Goal: Complete application form: Complete application form

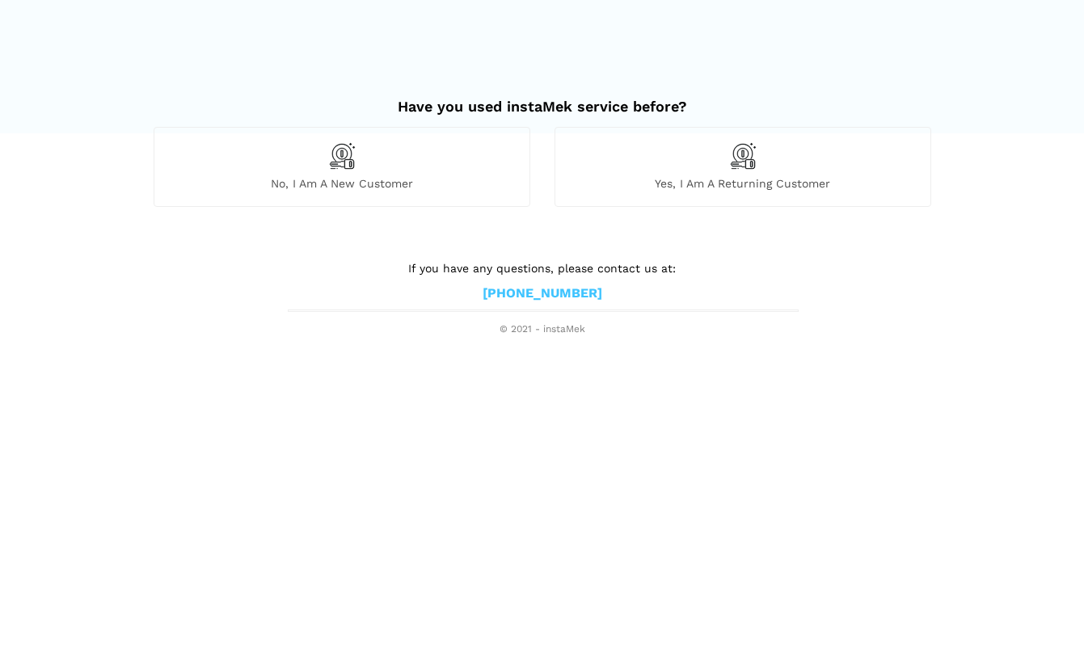
click at [388, 166] on div "No, I am a new customer" at bounding box center [342, 166] width 377 height 79
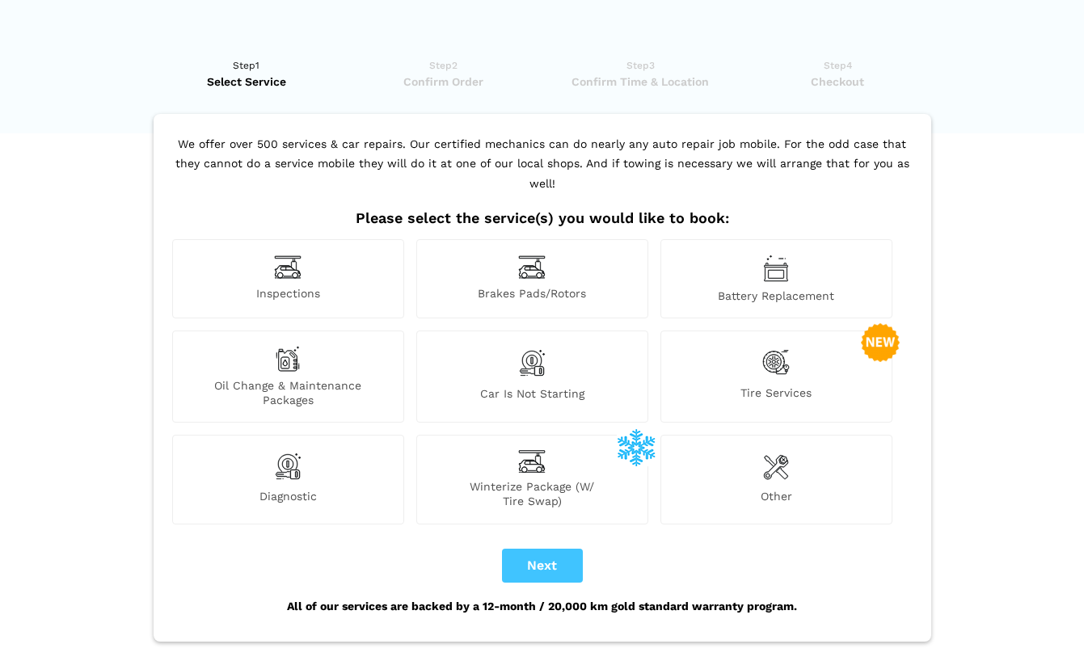
click at [777, 450] on img at bounding box center [776, 466] width 26 height 32
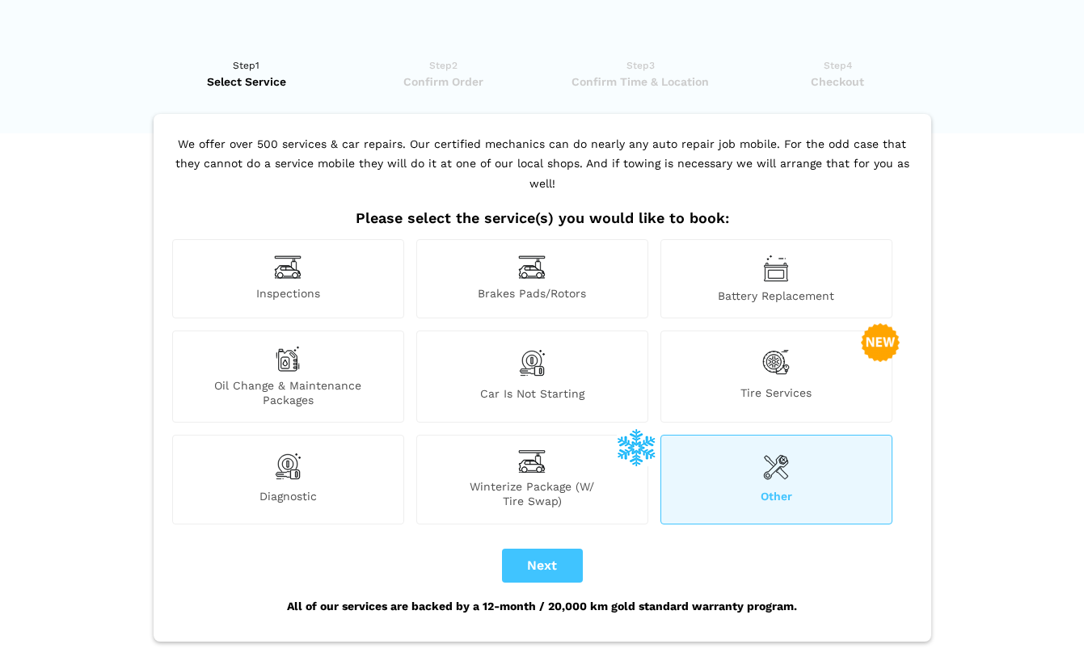
click at [549, 549] on button "Next" at bounding box center [542, 566] width 81 height 34
checkbox input "true"
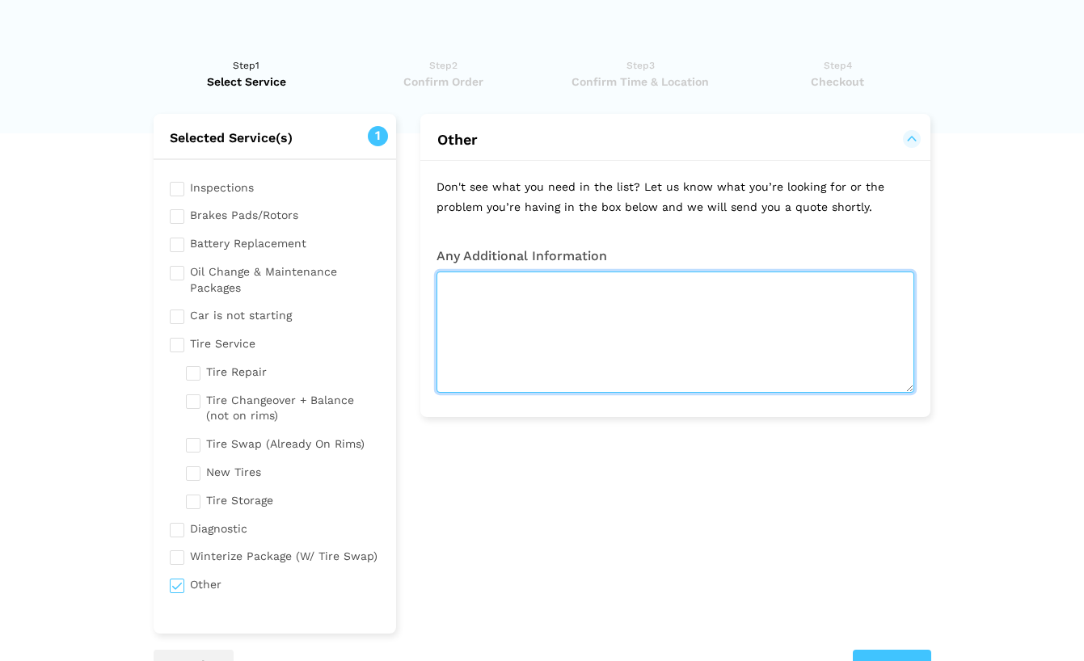
click at [495, 326] on textarea at bounding box center [675, 332] width 478 height 121
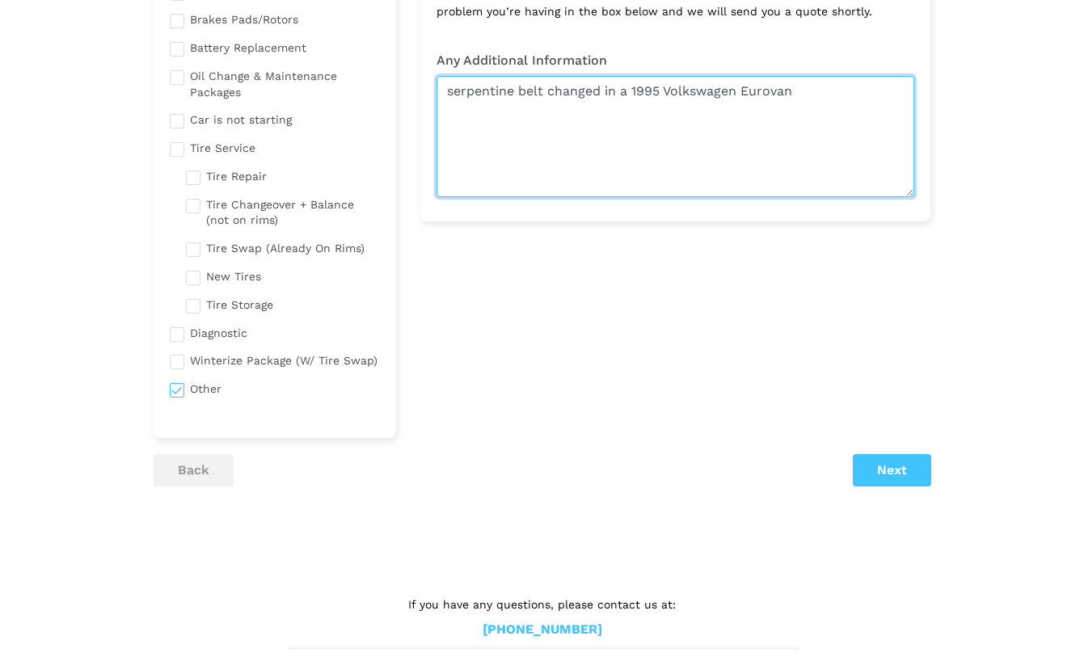
type textarea "serpentine belt changed in a 1995 Volkswagen Eurovan"
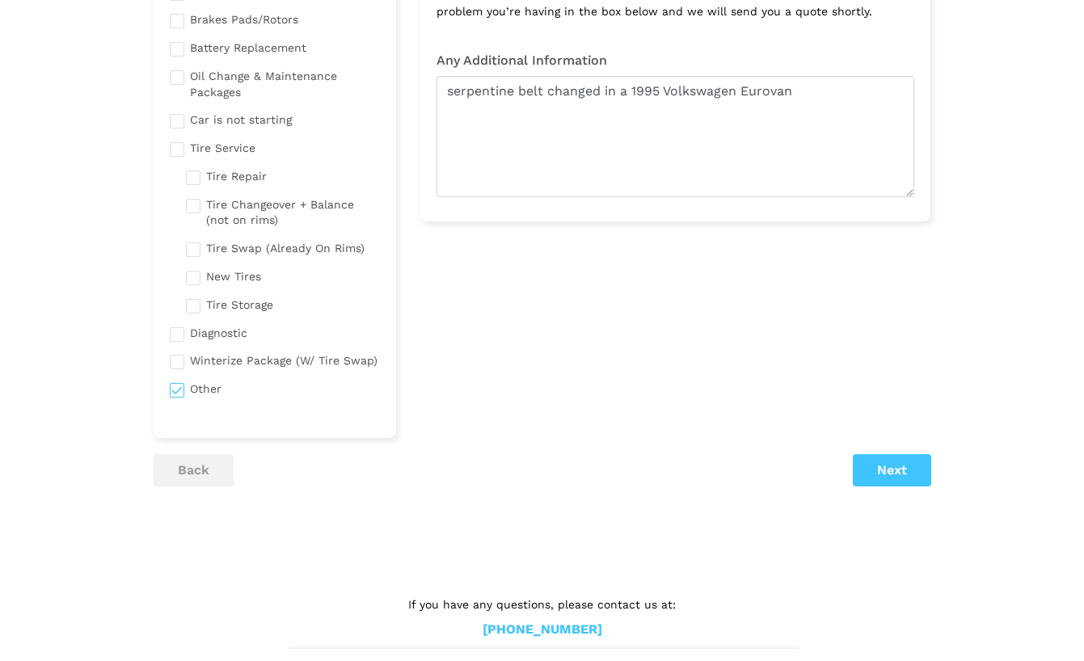
click at [890, 462] on button "Next" at bounding box center [892, 470] width 78 height 32
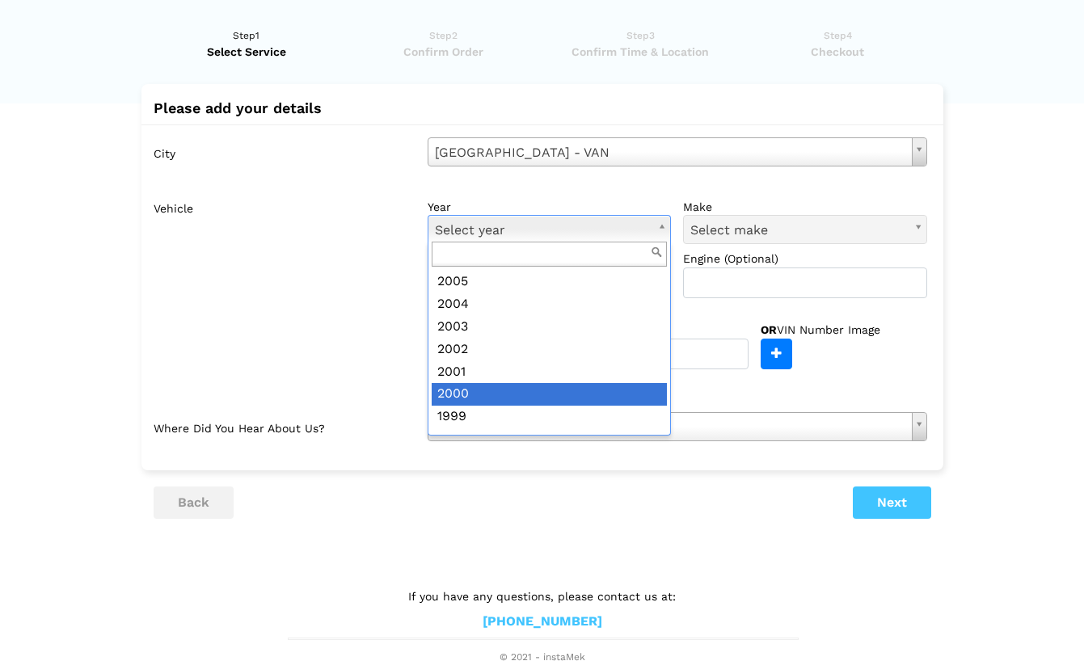
scroll to position [28, 0]
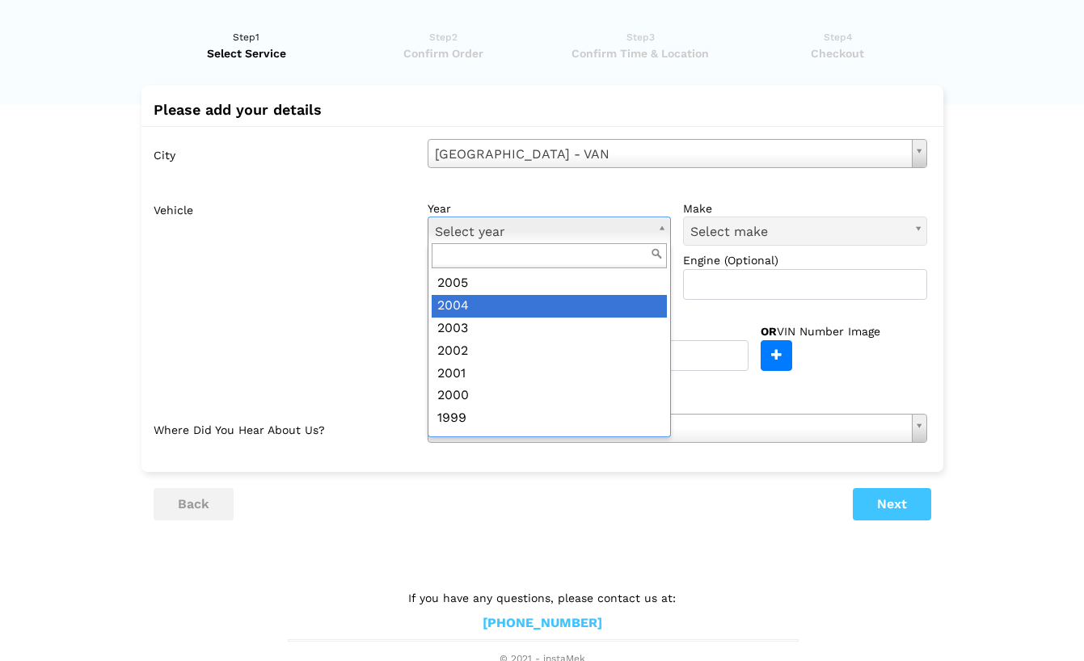
click at [550, 253] on input "text" at bounding box center [550, 255] width 236 height 25
click at [558, 253] on input "text" at bounding box center [550, 255] width 236 height 25
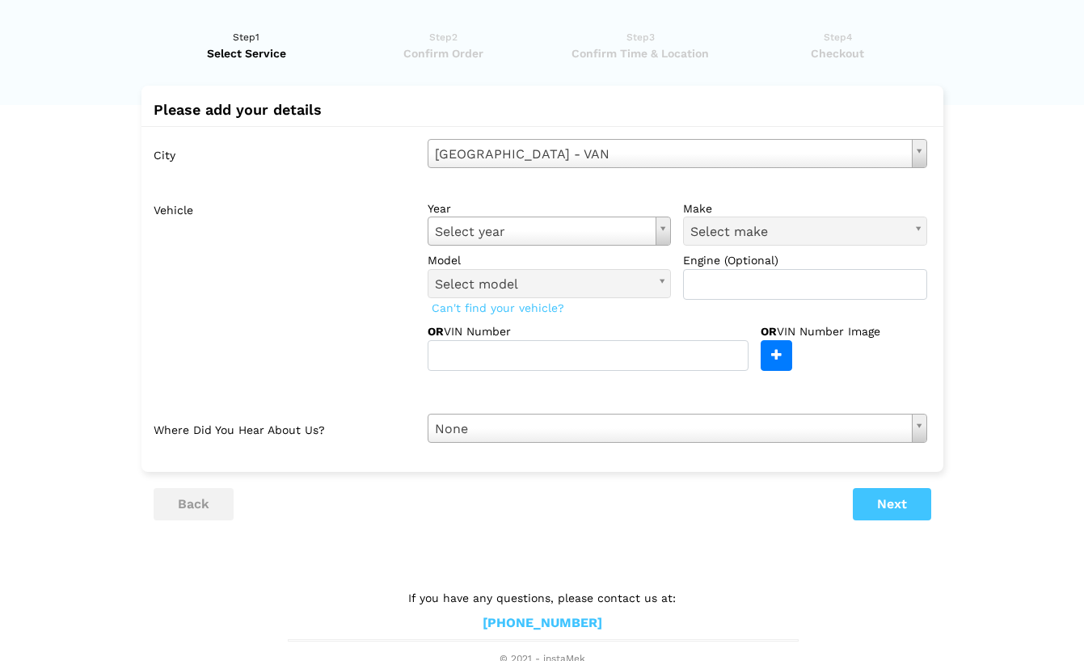
click at [548, 304] on span "Can't find your vehicle?" at bounding box center [498, 307] width 141 height 21
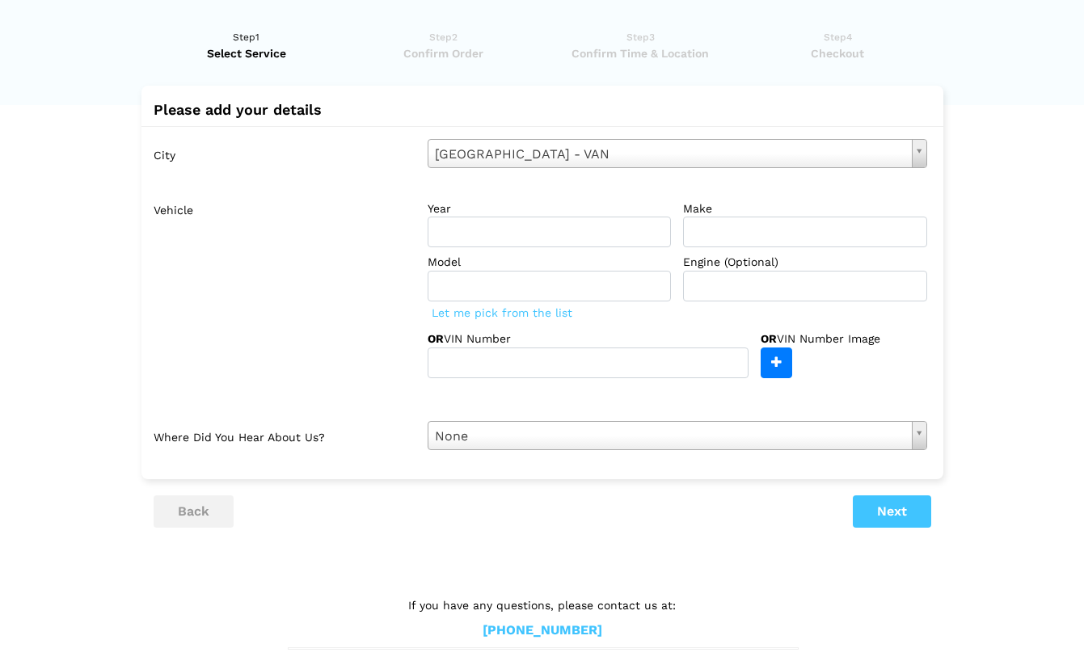
click at [548, 304] on div "Let me pick from the list" at bounding box center [677, 312] width 499 height 23
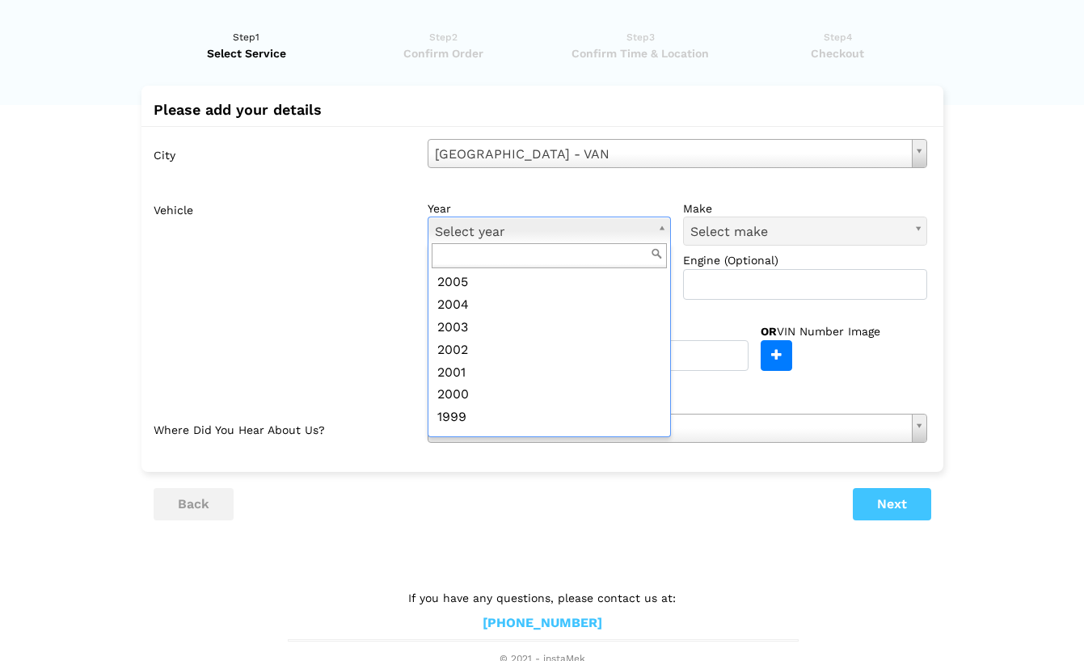
scroll to position [493, 0]
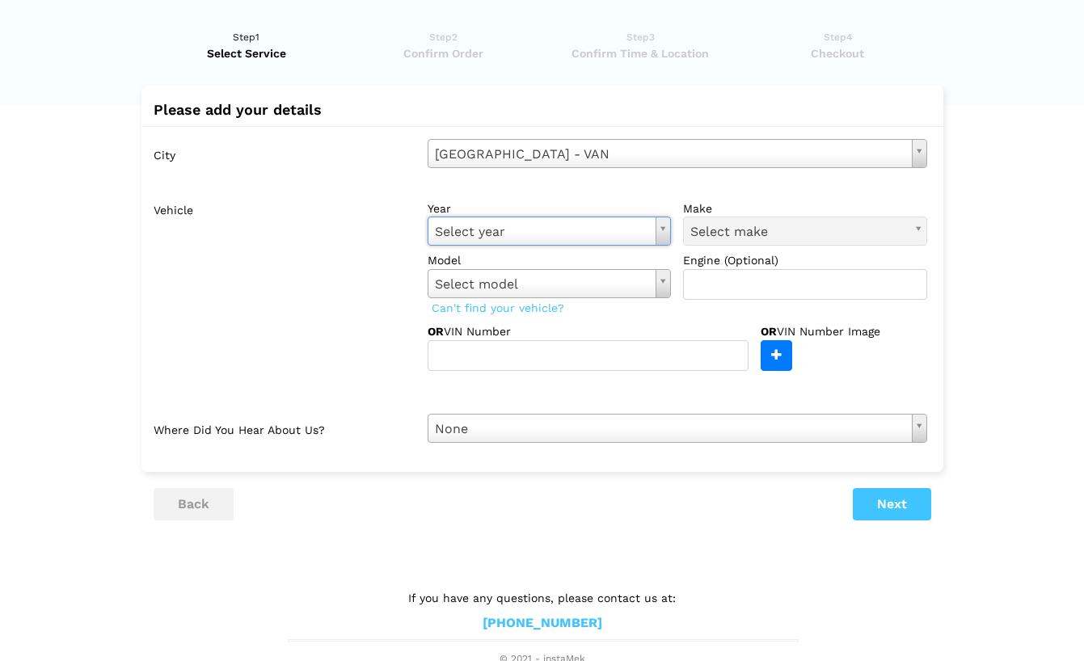
click at [531, 306] on span "Can't find your vehicle?" at bounding box center [498, 307] width 141 height 21
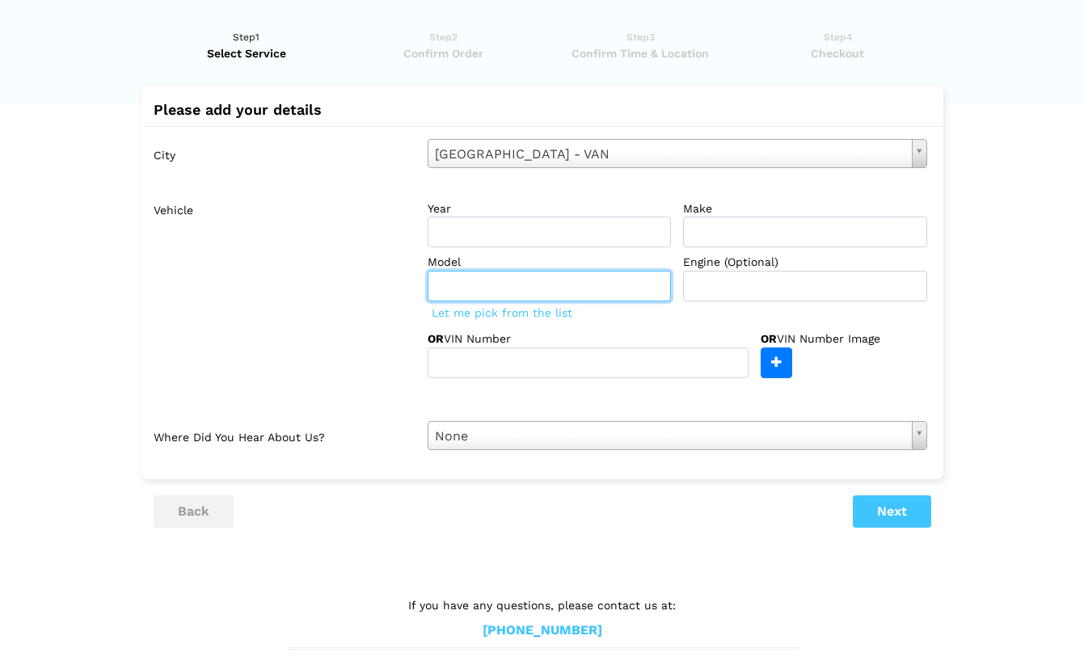
click at [550, 289] on input "text" at bounding box center [550, 286] width 244 height 31
type input "Eurovan"
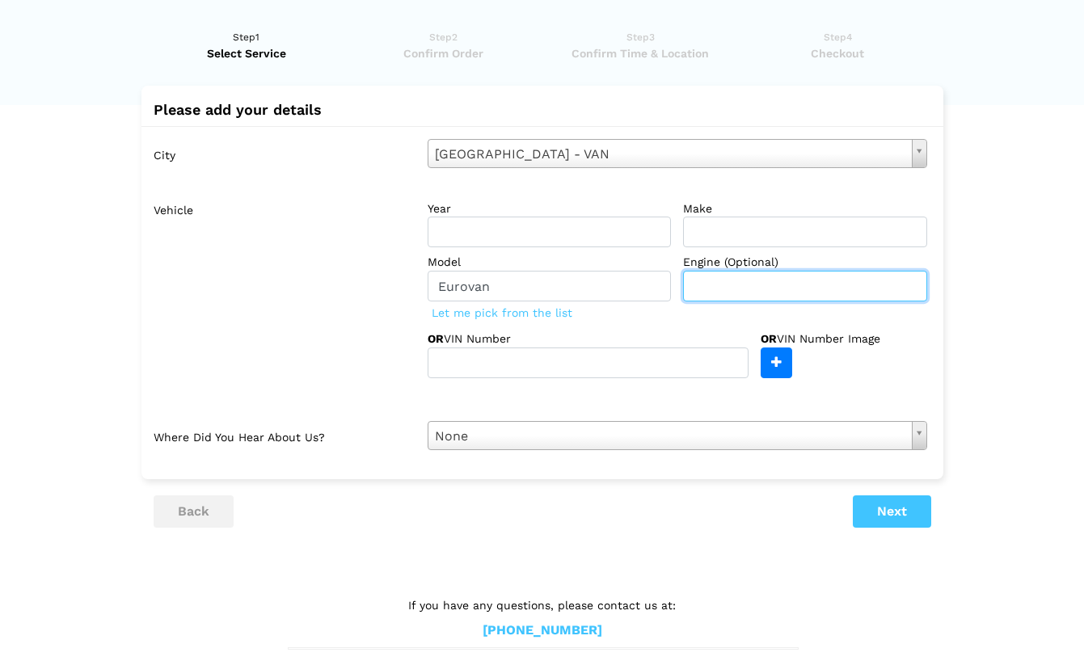
click at [754, 284] on input "text" at bounding box center [805, 286] width 244 height 31
type input "2.5L"
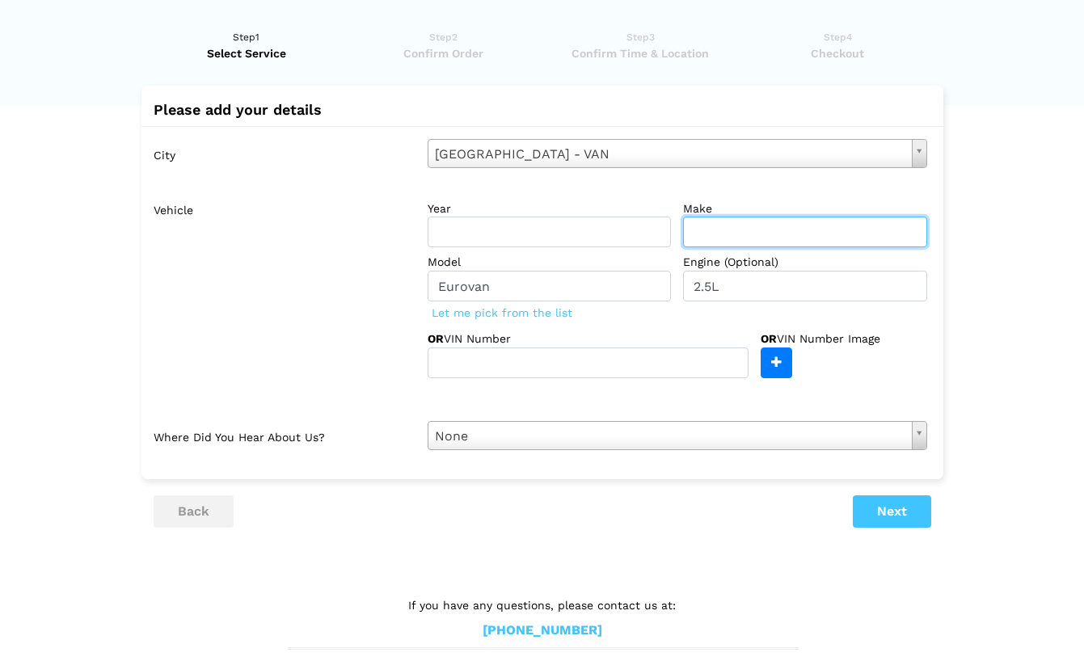
click at [737, 234] on input "text" at bounding box center [805, 232] width 244 height 31
type input "Volkswagen"
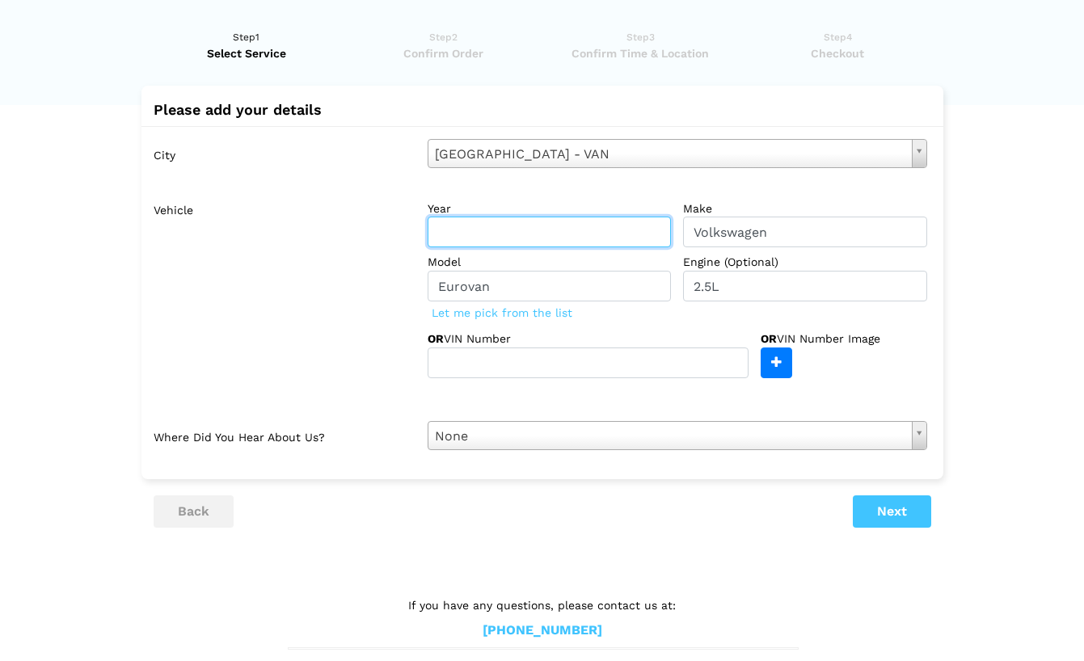
click at [576, 231] on input "text" at bounding box center [550, 232] width 244 height 31
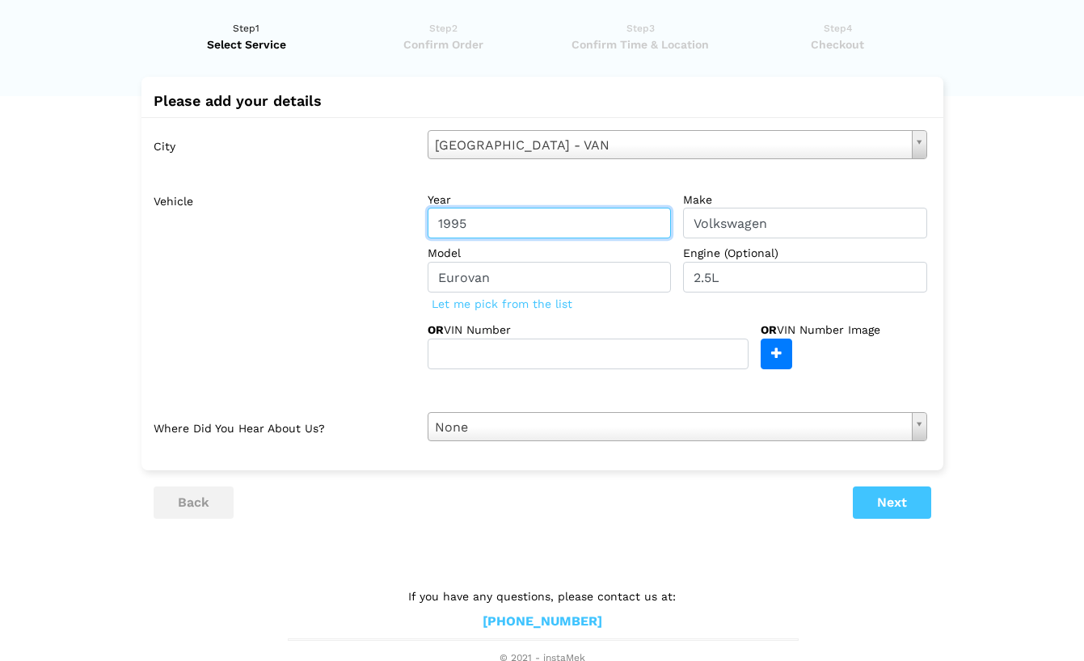
scroll to position [36, 0]
type input "1995"
click at [900, 496] on button "Next" at bounding box center [892, 503] width 78 height 32
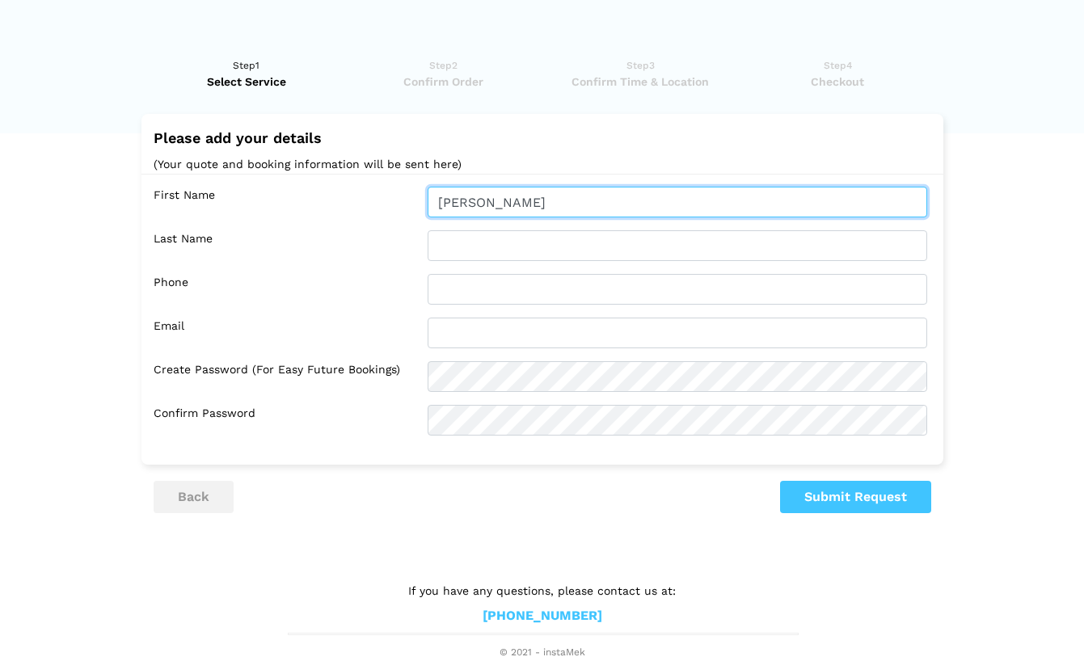
type input "[PERSON_NAME]"
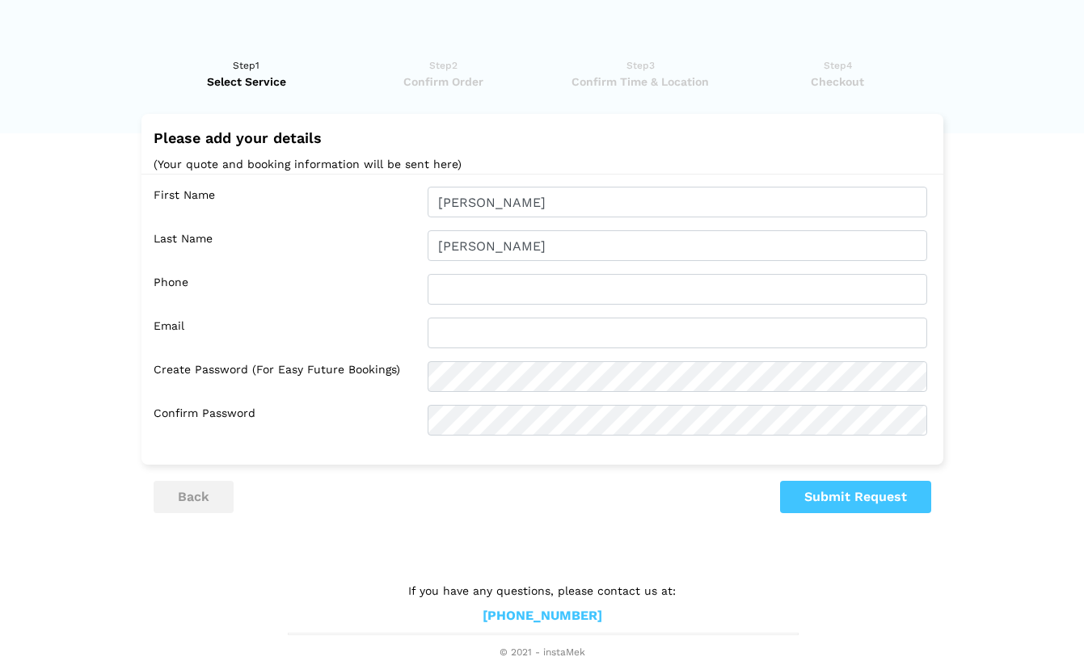
type input "[PERSON_NAME]"
click at [372, 334] on label "Email" at bounding box center [285, 333] width 262 height 31
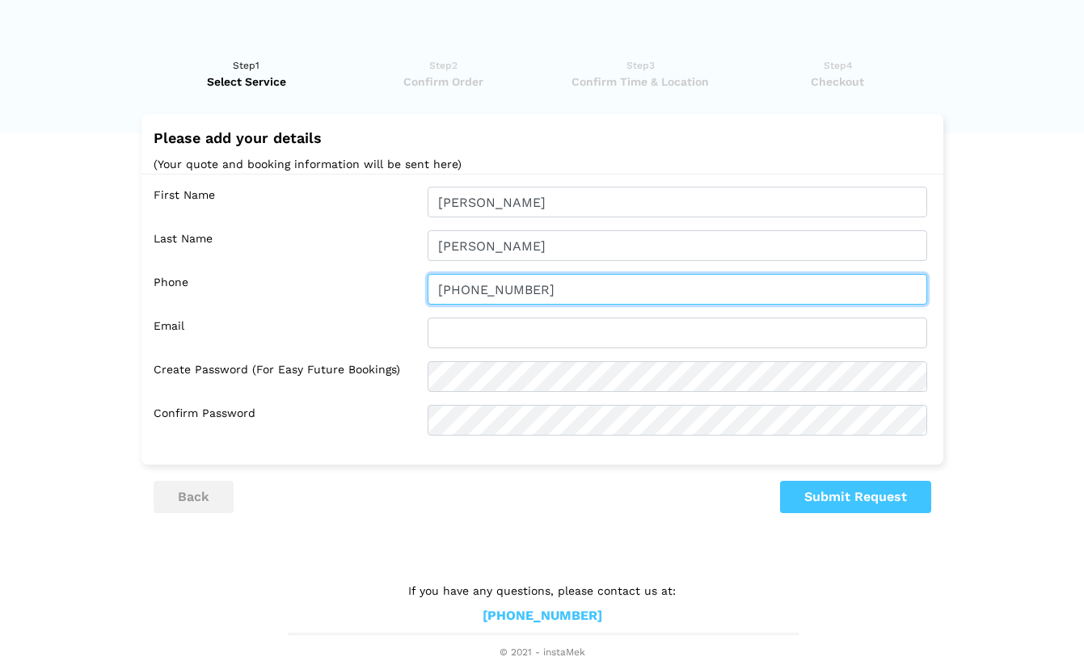
type input "[PHONE_NUMBER]"
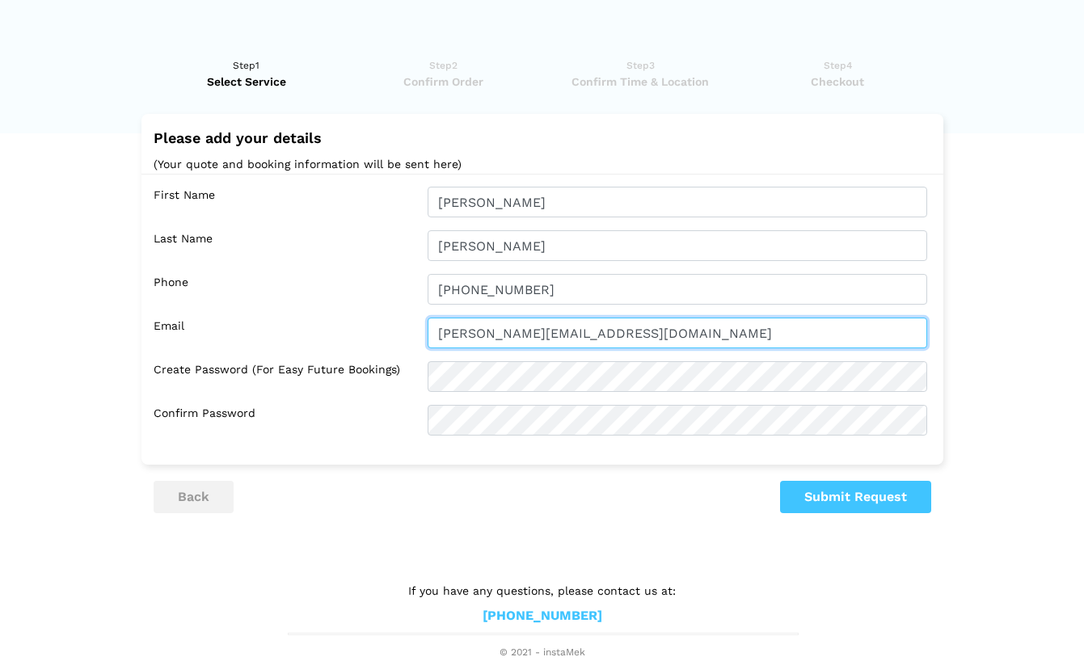
type input "[PERSON_NAME][EMAIL_ADDRESS][DOMAIN_NAME]"
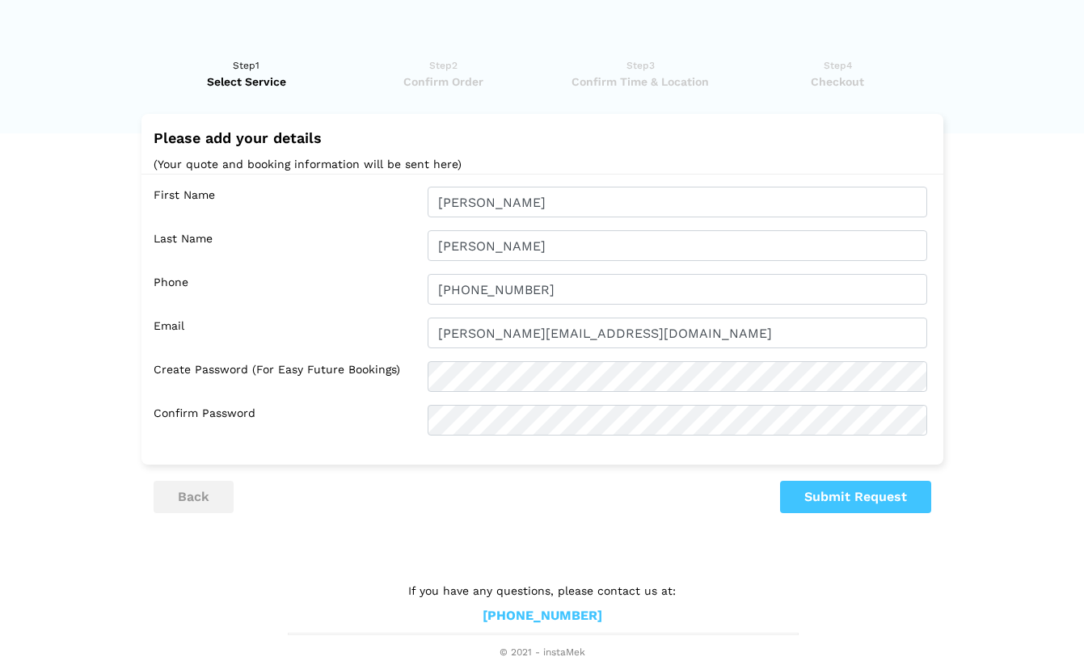
click at [806, 496] on button "Submit Request" at bounding box center [855, 497] width 151 height 32
